Goal: Task Accomplishment & Management: Use online tool/utility

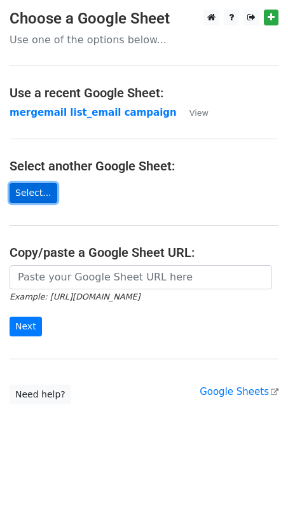
click at [24, 191] on link "Select..." at bounding box center [34, 193] width 48 height 20
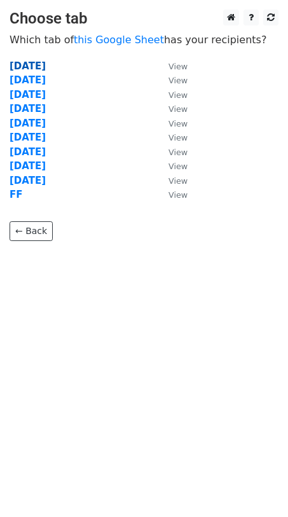
click at [19, 65] on strong "[DATE]" at bounding box center [28, 65] width 36 height 11
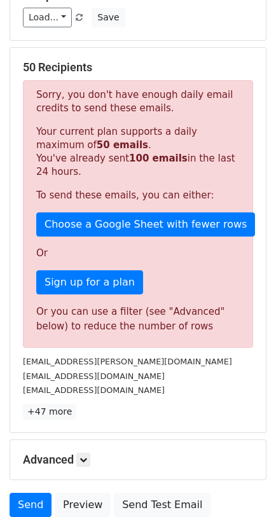
scroll to position [239, 0]
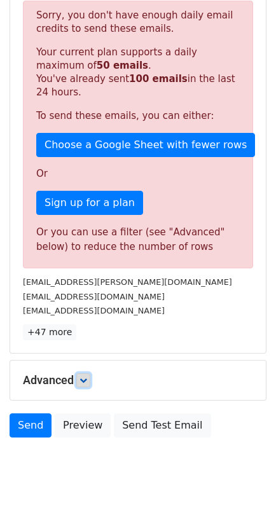
click at [87, 377] on icon at bounding box center [84, 381] width 8 height 8
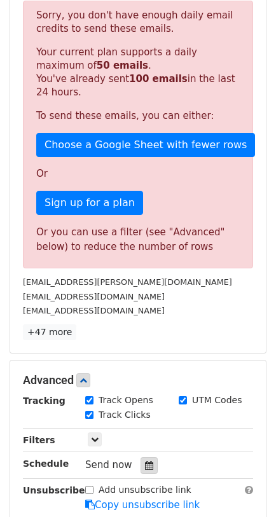
click at [145, 461] on icon at bounding box center [149, 465] width 8 height 9
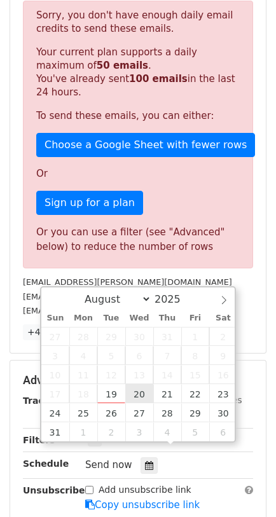
type input "[DATE] 12:00"
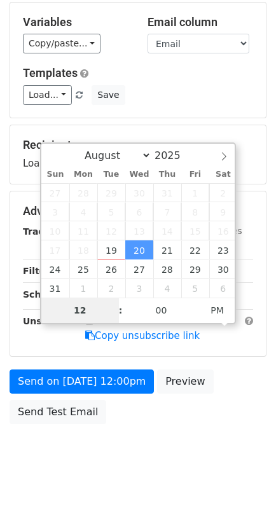
scroll to position [132, 0]
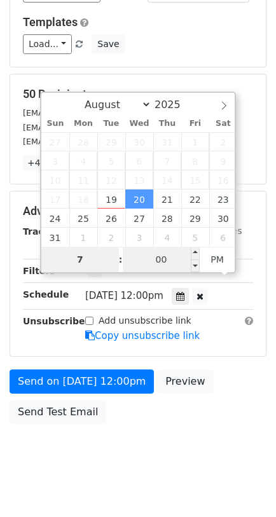
type input "7"
type input "[DATE] 19:00"
type input "07"
click at [161, 262] on input "00" at bounding box center [162, 259] width 78 height 25
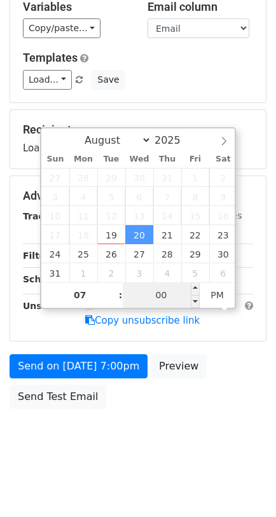
scroll to position [81, 0]
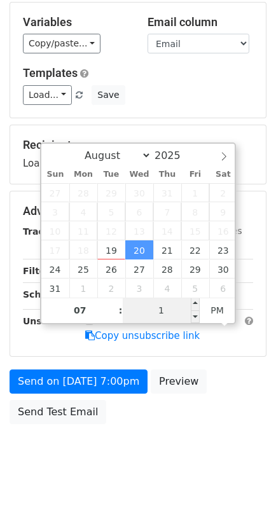
type input "15"
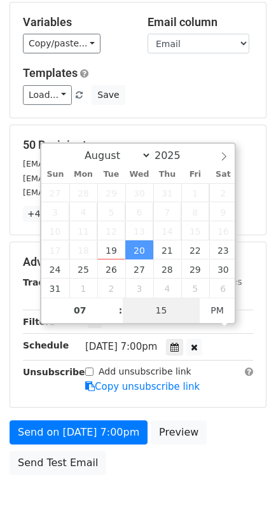
scroll to position [132, 0]
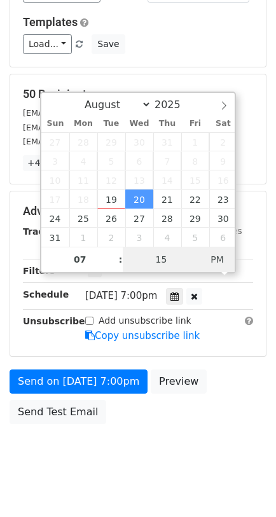
type input "[DATE] 07:15"
click at [217, 263] on span "AM" at bounding box center [217, 259] width 35 height 25
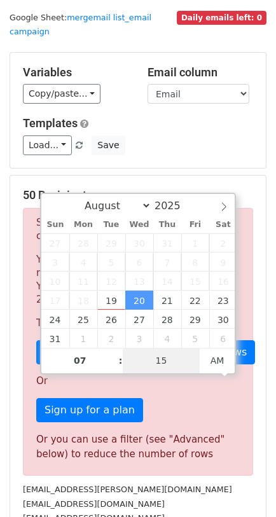
scroll to position [0, 0]
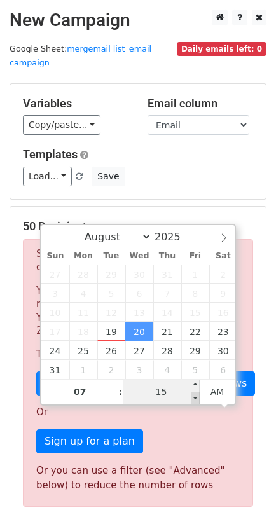
type input "1"
type input "30"
click at [214, 391] on span "AM" at bounding box center [217, 391] width 35 height 25
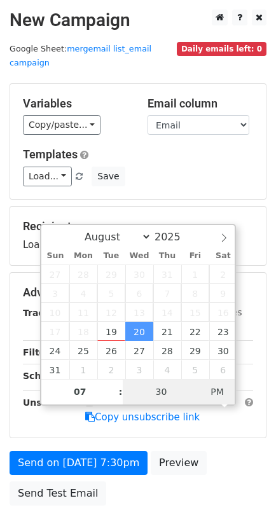
type input "[DATE] 07:30"
click at [217, 392] on span "PM" at bounding box center [217, 391] width 35 height 25
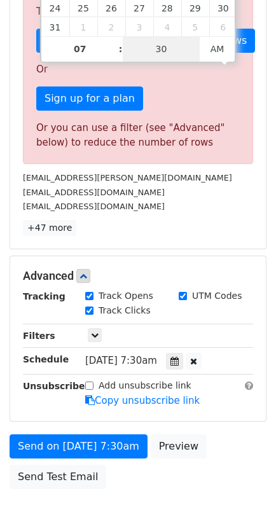
scroll to position [371, 0]
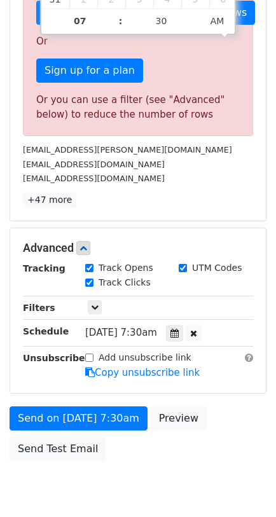
click at [88, 264] on input "Track Opens" at bounding box center [89, 268] width 8 height 8
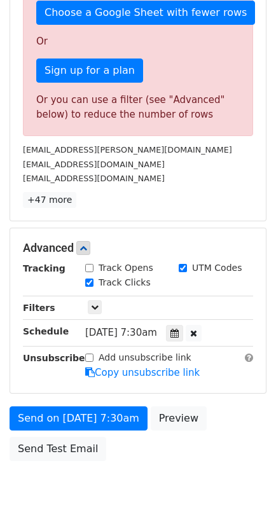
click at [88, 264] on input "Track Opens" at bounding box center [89, 268] width 8 height 8
checkbox input "true"
click at [89, 279] on input "Track Clicks" at bounding box center [89, 283] width 8 height 8
checkbox input "true"
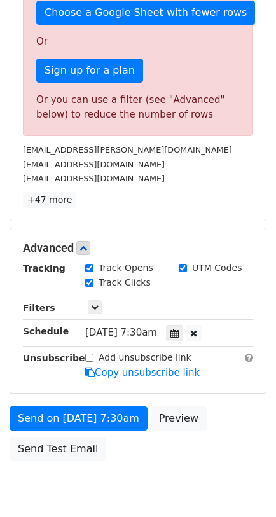
click at [187, 261] on div "UTM Codes" at bounding box center [210, 267] width 63 height 13
click at [185, 264] on input "UTM Codes" at bounding box center [183, 268] width 8 height 8
checkbox input "true"
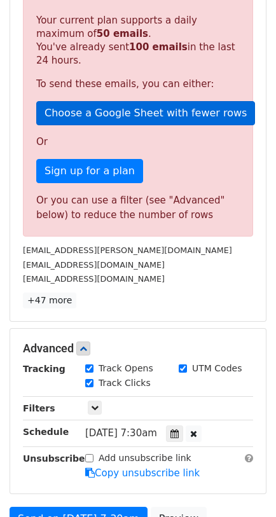
scroll to position [318, 0]
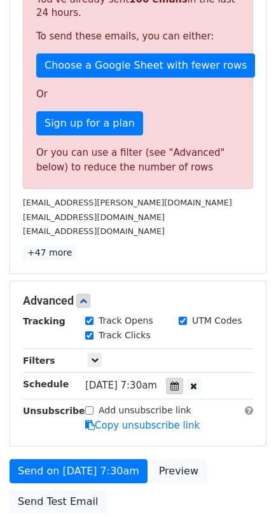
click at [179, 382] on icon at bounding box center [174, 386] width 8 height 9
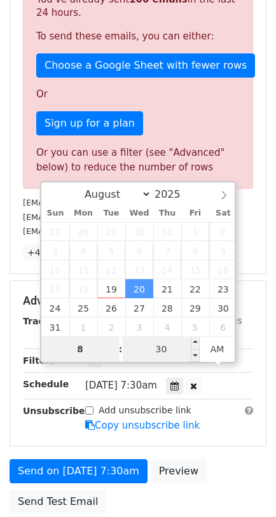
type input "8"
type input "[DATE] 08:30"
type input "08"
click at [165, 349] on input "30" at bounding box center [162, 349] width 78 height 25
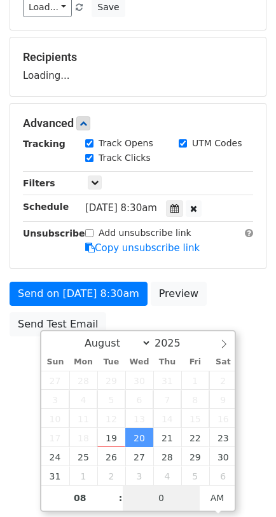
type input "00"
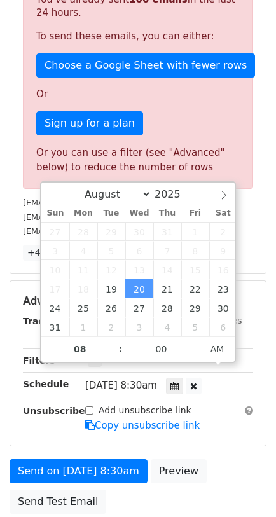
type input "[DATE] 08:00"
click at [235, 459] on div "Send on [DATE] 8:30am Preview Send Test Email" at bounding box center [138, 489] width 276 height 61
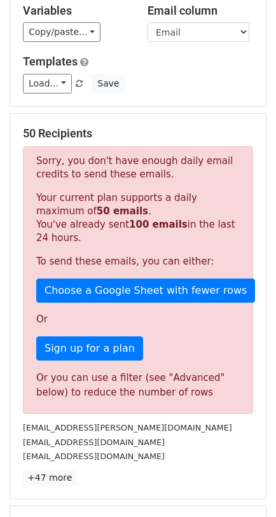
scroll to position [0, 0]
